Goal: Task Accomplishment & Management: Complete application form

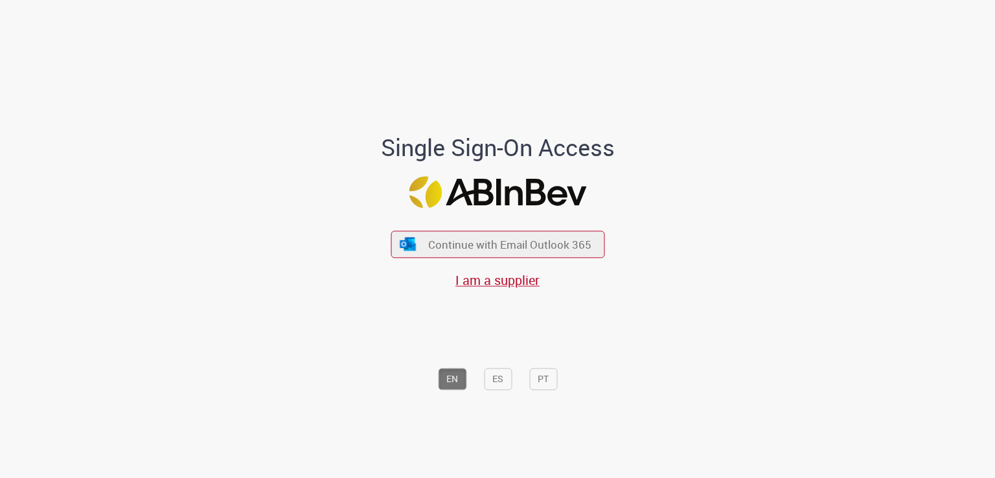
click at [590, 207] on div "Single Sign-On Access Continue with Email Outlook 365 I am a supplier EN ES PT" at bounding box center [498, 266] width 360 height 262
click at [586, 233] on button "Continue with Email Outlook 365" at bounding box center [498, 244] width 218 height 27
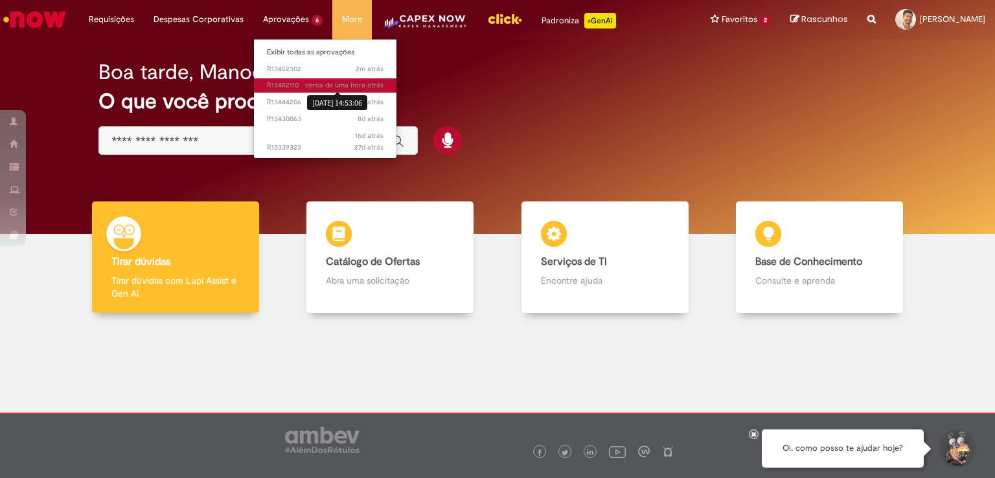
click at [320, 82] on sn-time-ago "cerca de uma hora atrás cerca de uma hora atrás [DATE] 14:53:06" at bounding box center [344, 85] width 78 height 10
click at [290, 86] on span "cerca de uma hora atrás cerca de uma hora atrás [DATE] 14:53:06 R13452110" at bounding box center [325, 85] width 117 height 10
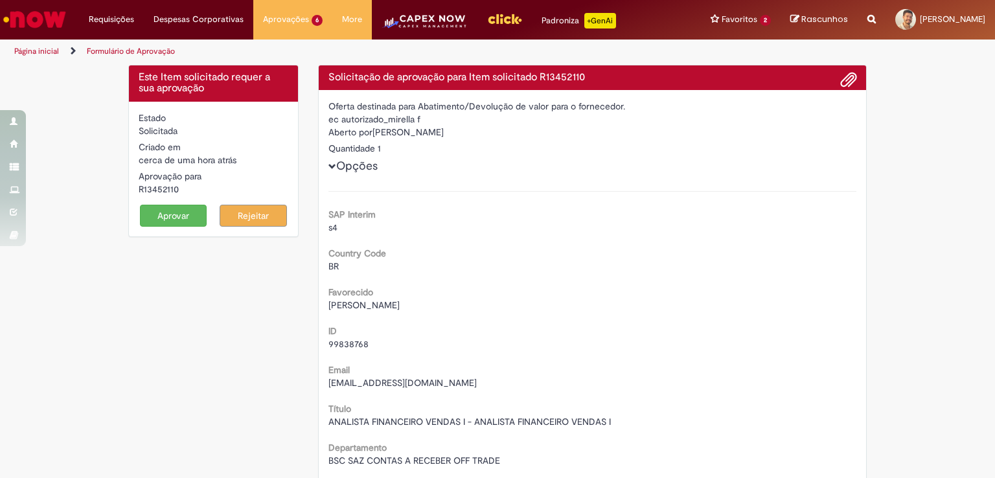
drag, startPoint x: 794, startPoint y: 120, endPoint x: 835, endPoint y: 78, distance: 58.2
click at [799, 117] on div "ec autorizado_mirella f" at bounding box center [593, 119] width 529 height 13
click at [844, 70] on span at bounding box center [849, 80] width 16 height 22
click at [189, 224] on button "Aprovar" at bounding box center [173, 216] width 67 height 22
